Goal: Navigation & Orientation: Find specific page/section

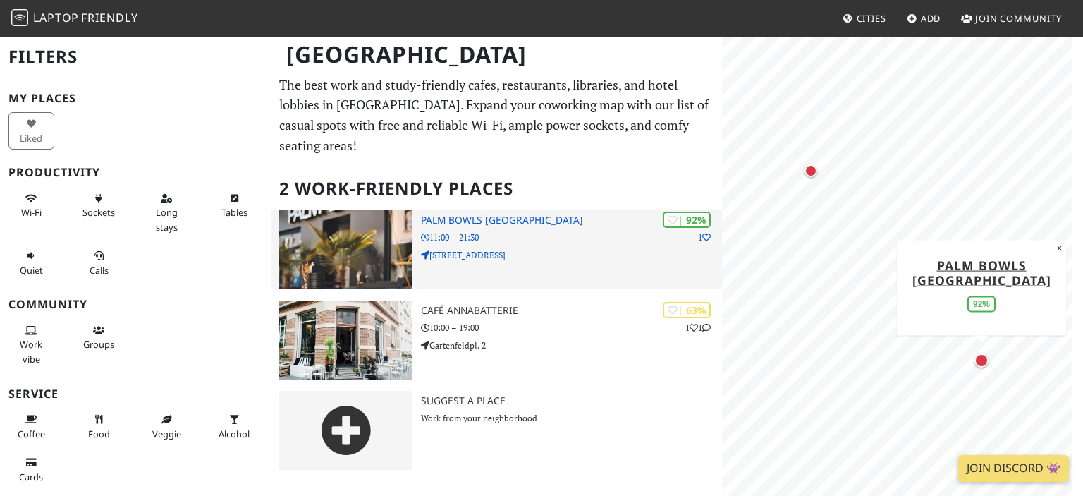
click at [453, 214] on h3 "Palm Bowls [GEOGRAPHIC_DATA]" at bounding box center [571, 220] width 301 height 12
click at [442, 248] on p "Dominikanerstraße 4" at bounding box center [571, 254] width 301 height 13
